Goal: Check status: Check status

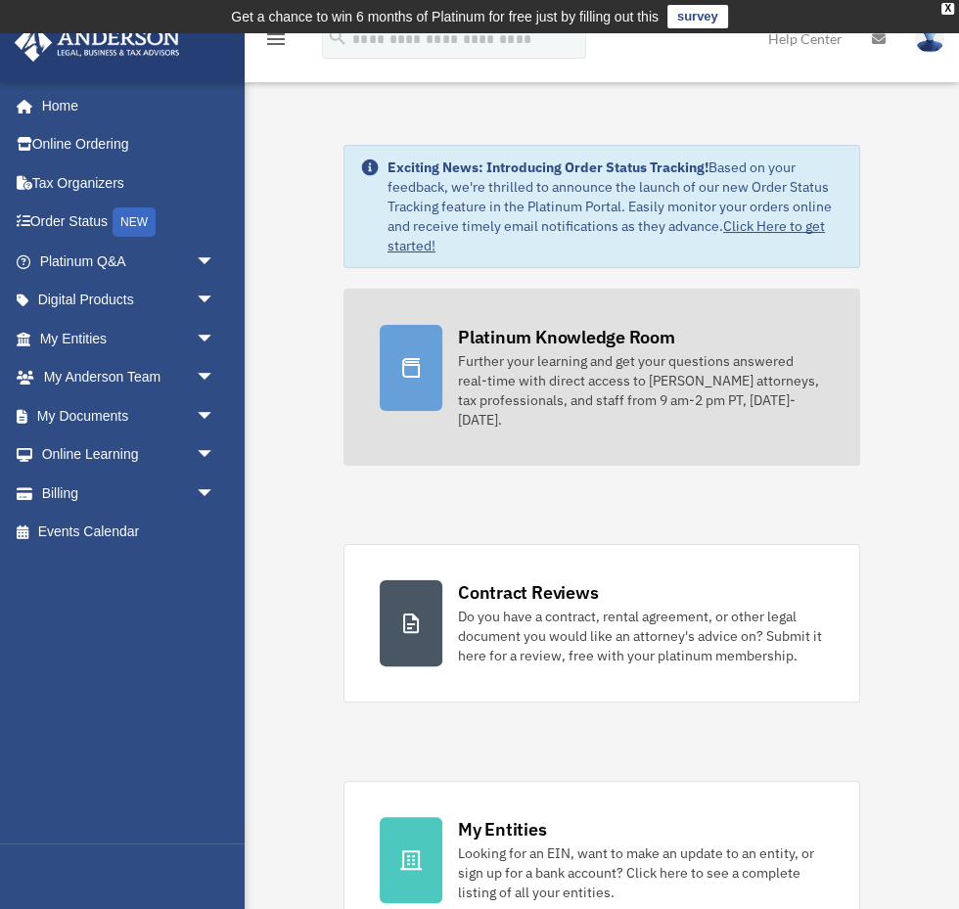
click at [620, 335] on div "Platinum Knowledge Room" at bounding box center [566, 337] width 217 height 24
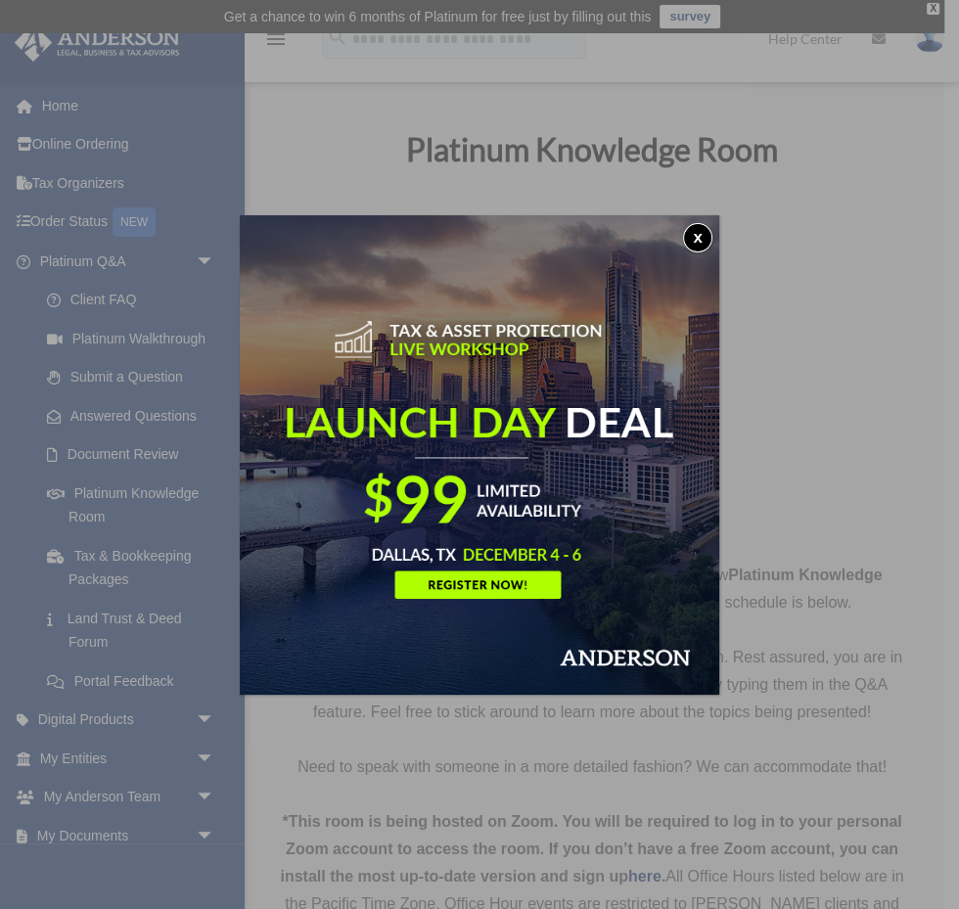
click at [700, 241] on button "x" at bounding box center [697, 237] width 29 height 29
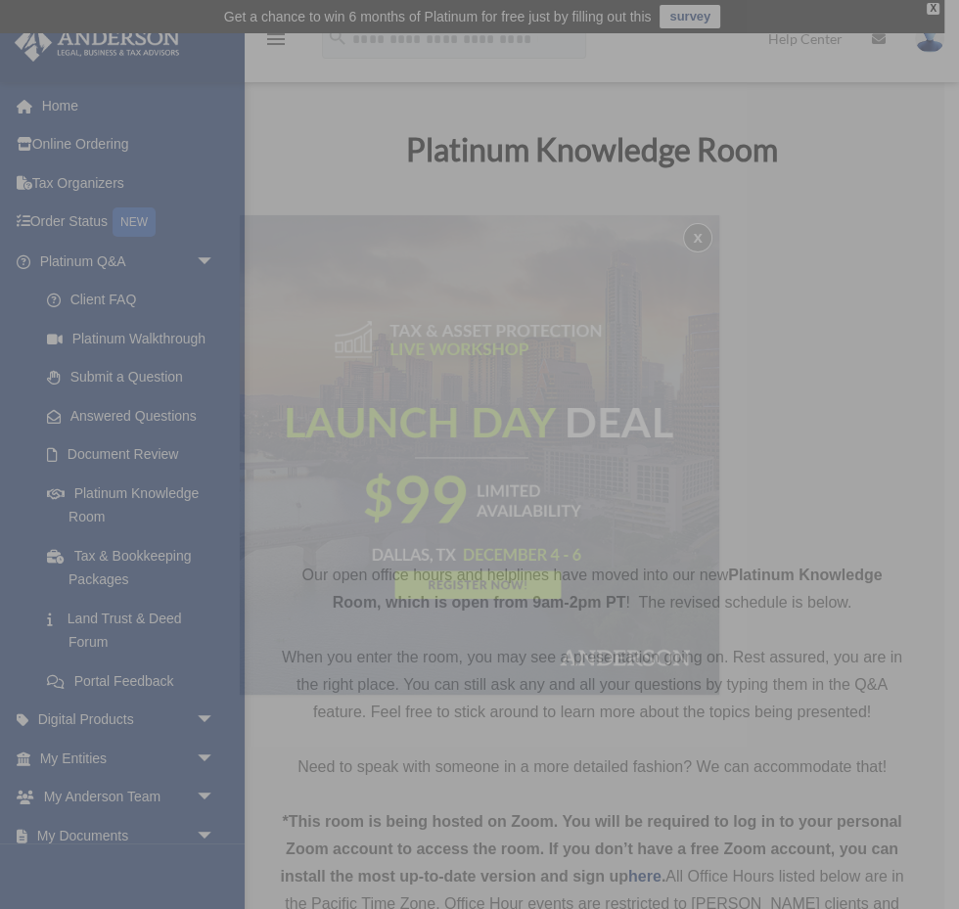
click at [698, 236] on div "x" at bounding box center [479, 454] width 959 height 909
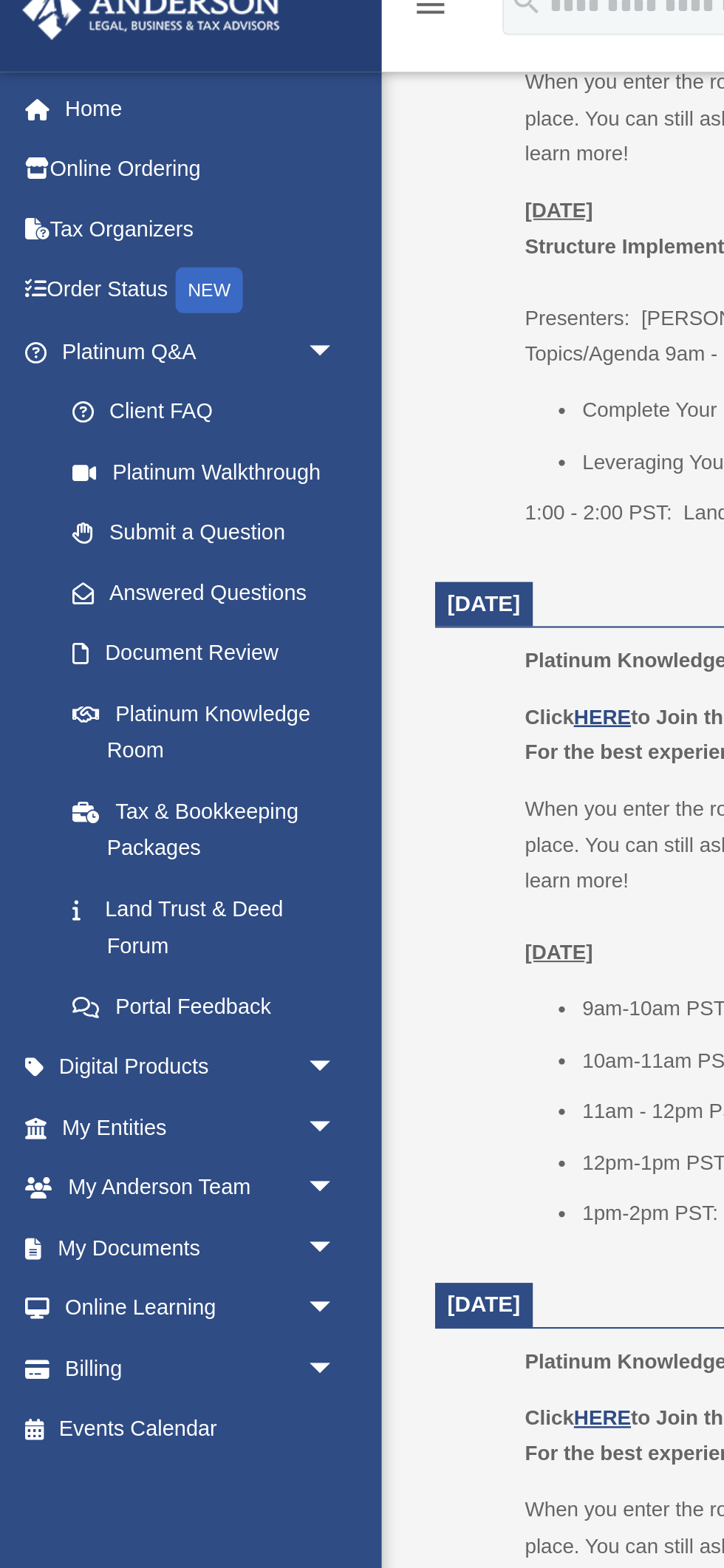
scroll to position [1152, 0]
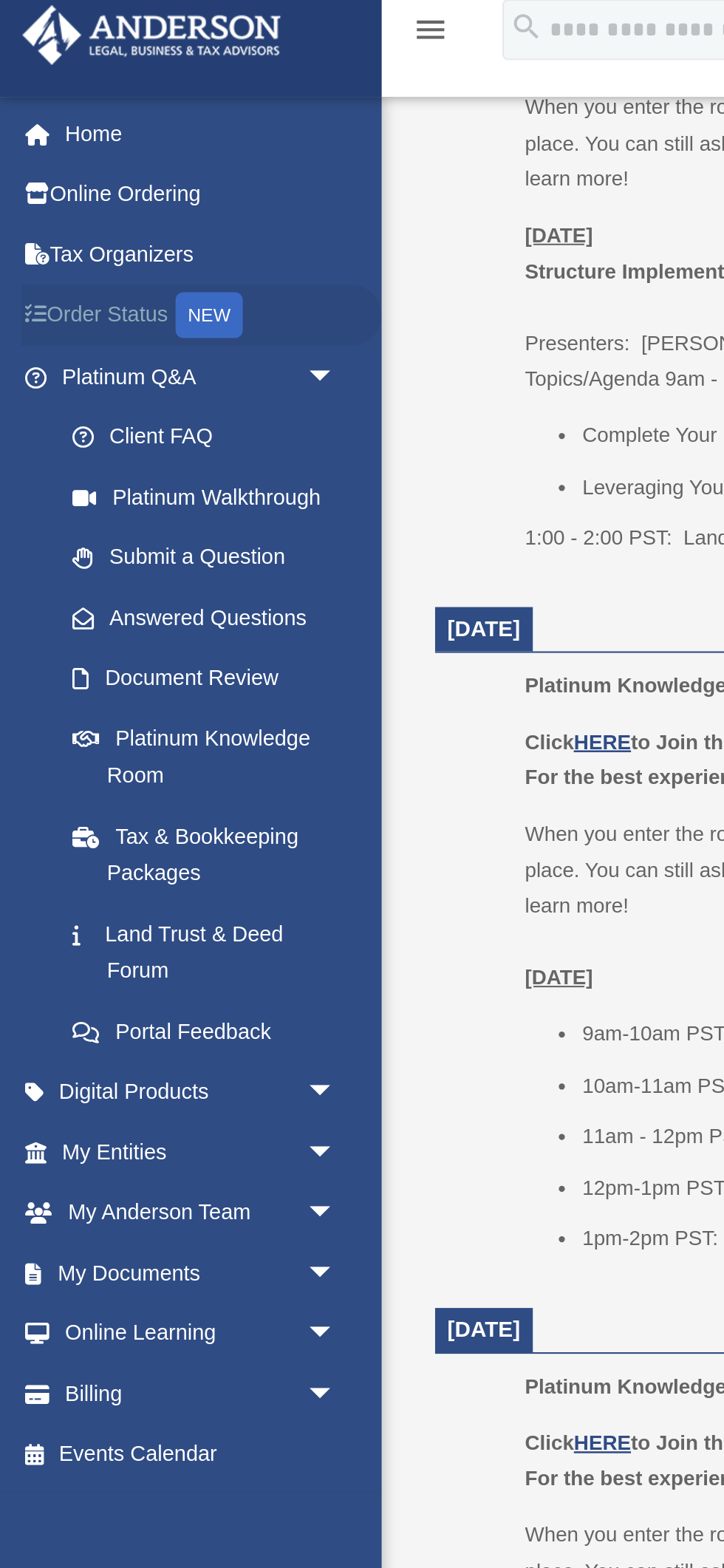
click at [79, 171] on link "Order Status NEW" at bounding box center [97, 168] width 174 height 30
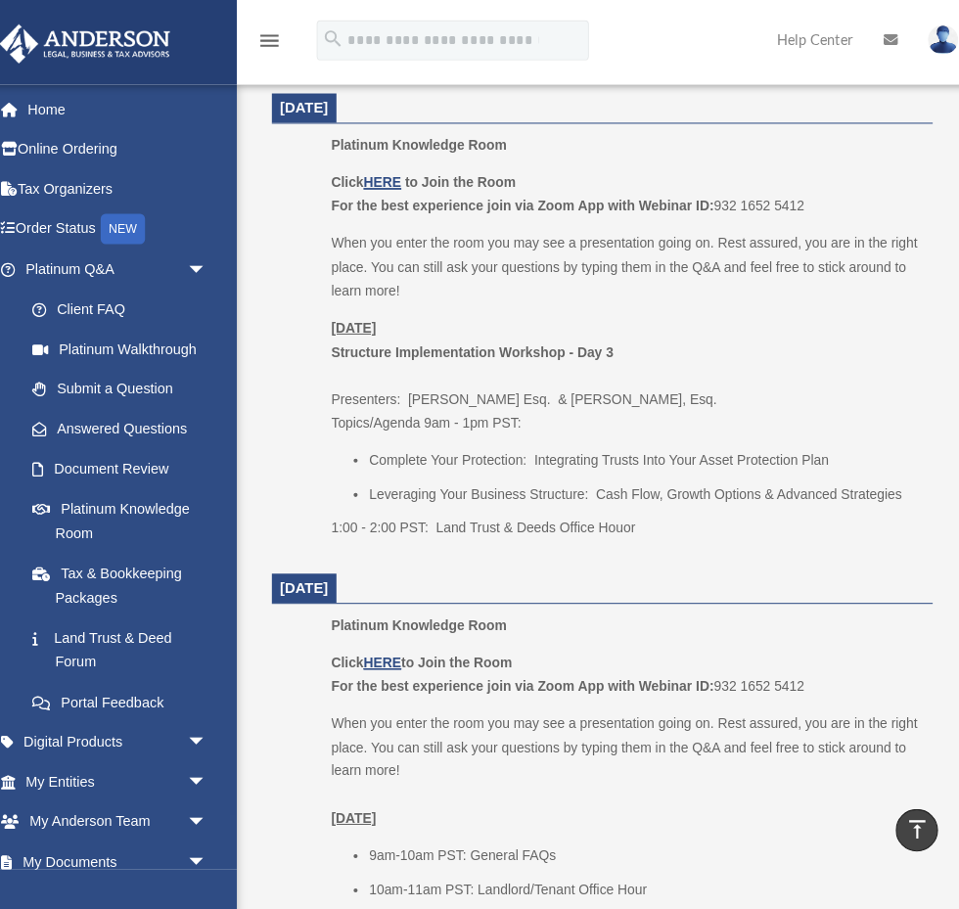
scroll to position [1377, 0]
